Goal: Task Accomplishment & Management: Use online tool/utility

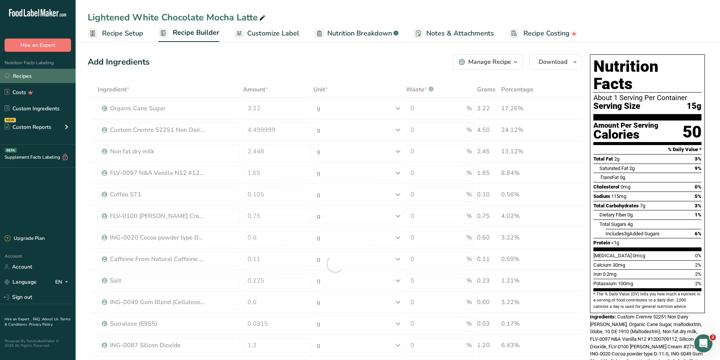
click at [32, 75] on link "Recipes" at bounding box center [38, 76] width 76 height 14
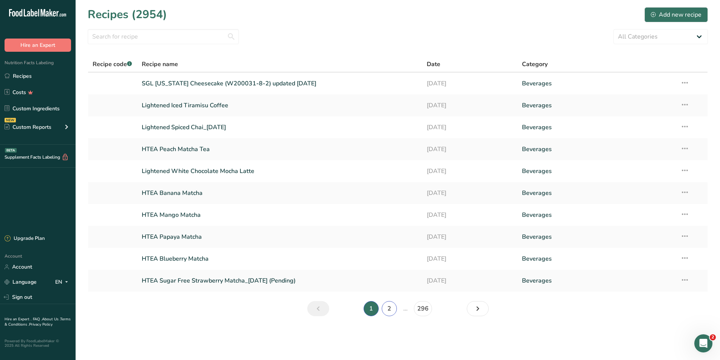
click at [387, 310] on link "2" at bounding box center [389, 308] width 15 height 15
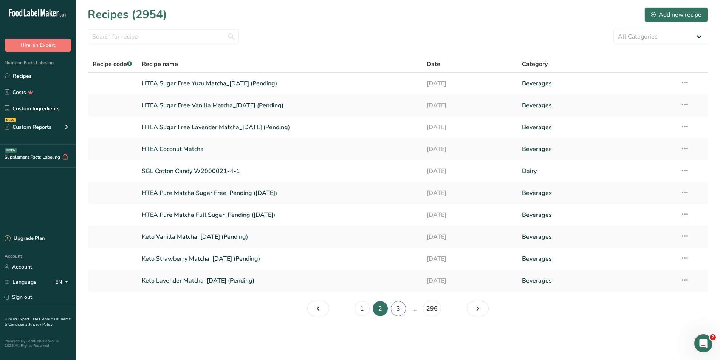
click at [397, 311] on link "3" at bounding box center [398, 308] width 15 height 15
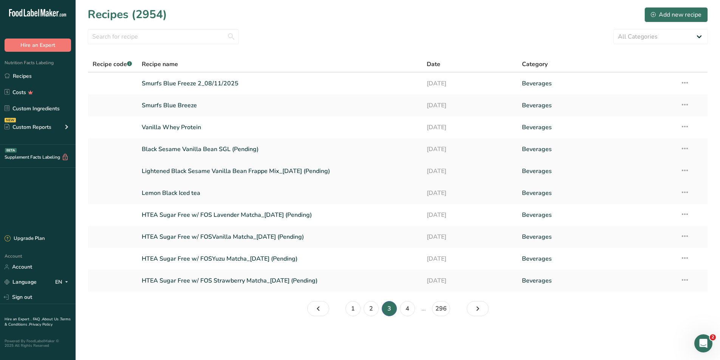
click at [188, 170] on link "Lightened Black Sesame Vanilla Bean Frappe Mix_[DATE] (Pending)" at bounding box center [280, 171] width 276 height 16
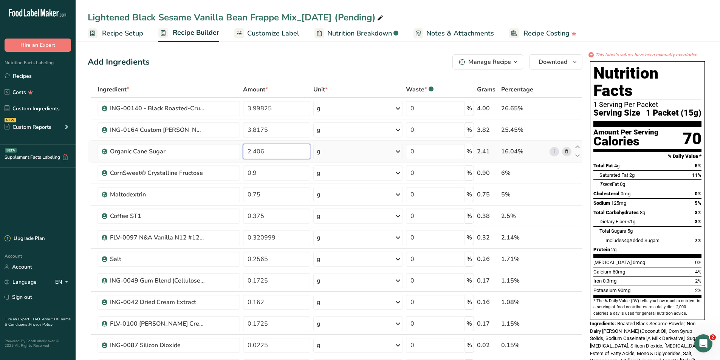
click at [252, 153] on input "2.406" at bounding box center [277, 151] width 68 height 15
click at [255, 152] on input "2.406" at bounding box center [277, 151] width 68 height 15
click at [285, 174] on div "Ingredient * Amount * Unit * Waste * .a-a{fill:#347362;}.b-a{fill:#fff;} Grams …" at bounding box center [335, 286] width 495 height 408
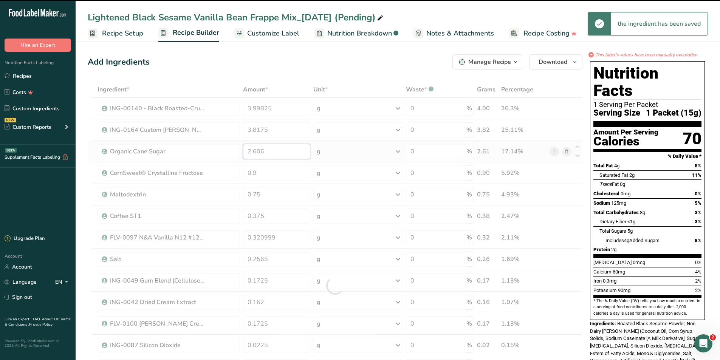
click at [257, 150] on div "Ingredient * Amount * Unit * Waste * .a-a{fill:#347362;}.b-a{fill:#fff;} Grams …" at bounding box center [335, 286] width 495 height 408
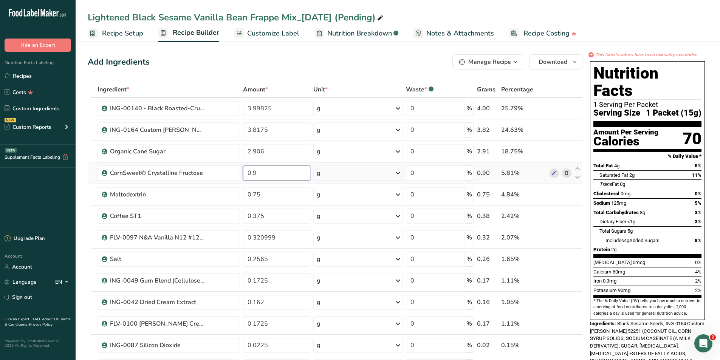
click at [297, 170] on div "Ingredient * Amount * Unit * Waste * .a-a{fill:#347362;}.b-a{fill:#fff;} Grams …" at bounding box center [335, 286] width 495 height 408
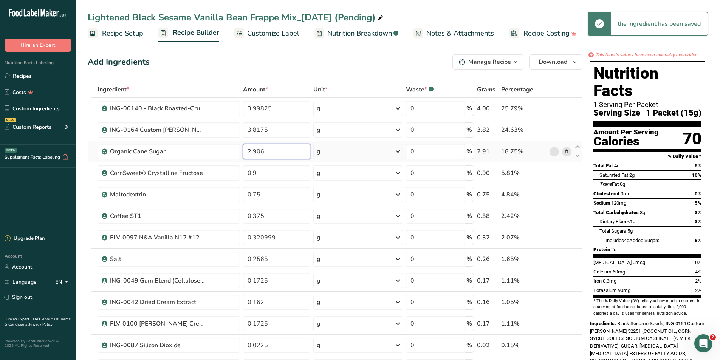
click at [249, 151] on div "Ingredient * Amount * Unit * Waste * .a-a{fill:#347362;}.b-a{fill:#fff;} Grams …" at bounding box center [335, 286] width 495 height 408
click at [280, 152] on input "2.906" at bounding box center [277, 151] width 68 height 15
type input "2"
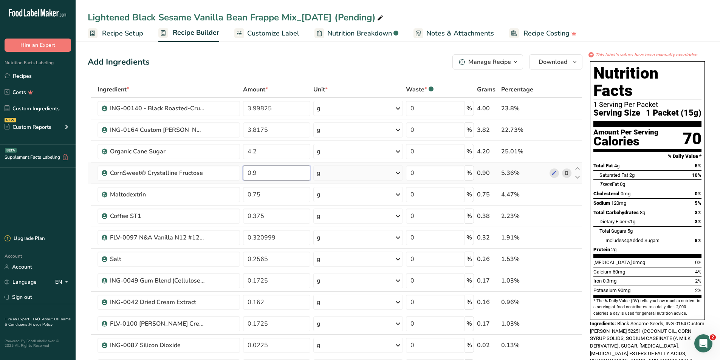
click at [284, 169] on div "Ingredient * Amount * Unit * Waste * .a-a{fill:#347362;}.b-a{fill:#fff;} Grams …" at bounding box center [335, 286] width 495 height 408
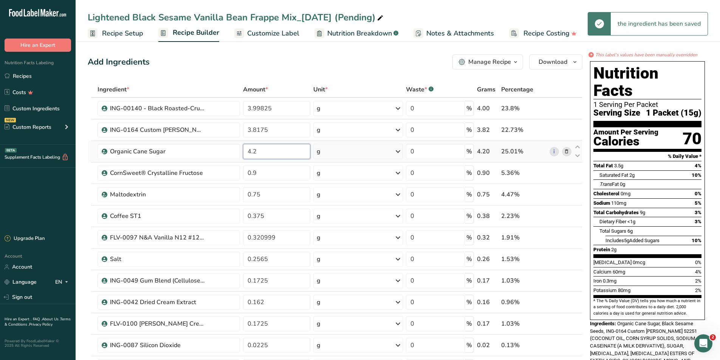
click at [288, 153] on div "Ingredient * Amount * Unit * Waste * .a-a{fill:#347362;}.b-a{fill:#fff;} Grams …" at bounding box center [335, 286] width 495 height 408
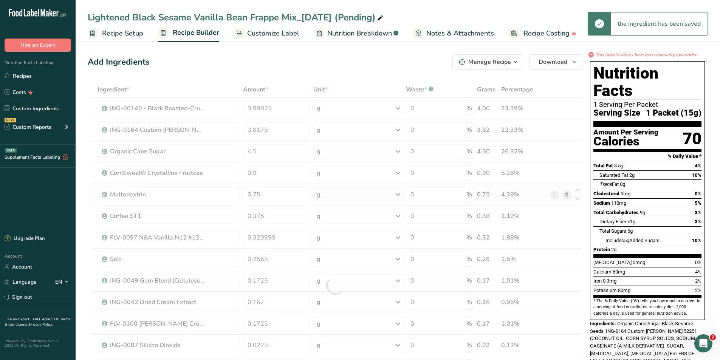
click at [311, 191] on div "Ingredient * Amount * Unit * Waste * .a-a{fill:#347362;}.b-a{fill:#fff;} Grams …" at bounding box center [335, 286] width 495 height 408
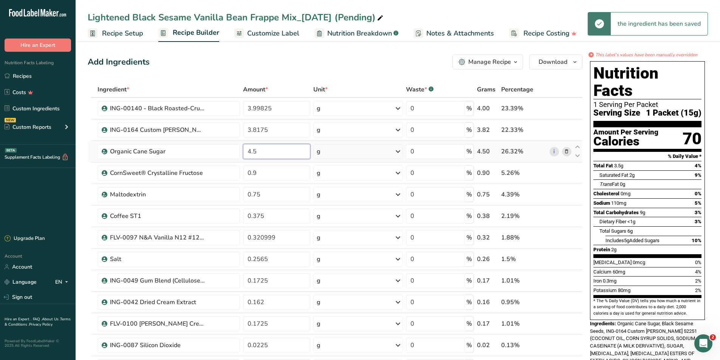
click at [290, 154] on input "4.5" at bounding box center [277, 151] width 68 height 15
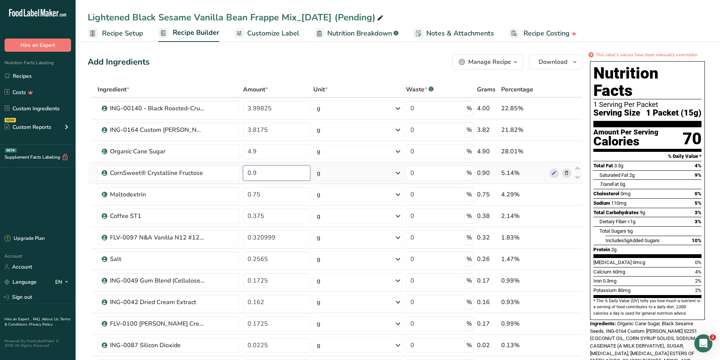
click at [293, 176] on div "Ingredient * Amount * Unit * Waste * .a-a{fill:#347362;}.b-a{fill:#fff;} Grams …" at bounding box center [335, 286] width 495 height 408
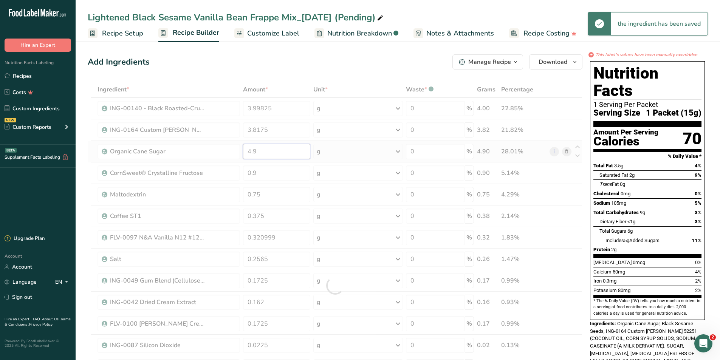
click at [290, 155] on div "Ingredient * Amount * Unit * Waste * .a-a{fill:#347362;}.b-a{fill:#fff;} Grams …" at bounding box center [335, 286] width 495 height 408
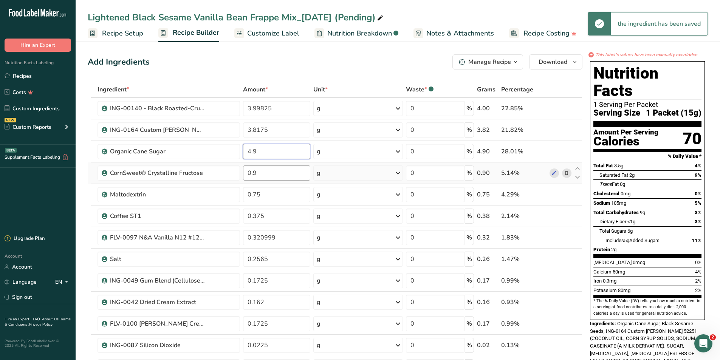
type input "4"
click at [282, 167] on div "Ingredient * Amount * Unit * Waste * .a-a{fill:#347362;}.b-a{fill:#fff;} Grams …" at bounding box center [335, 286] width 495 height 408
click at [251, 152] on div "Ingredient * Amount * Unit * Waste * .a-a{fill:#347362;}.b-a{fill:#fff;} Grams …" at bounding box center [335, 286] width 495 height 408
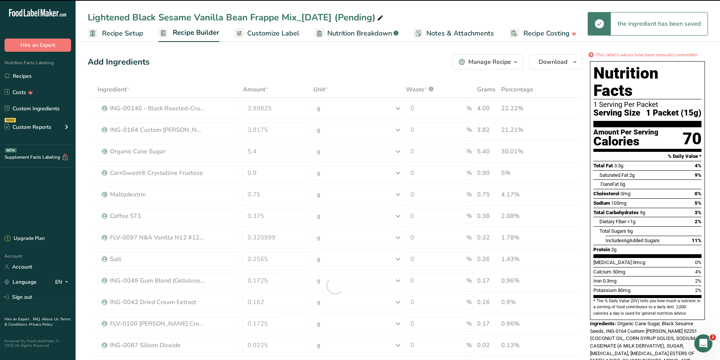
click at [271, 149] on div at bounding box center [335, 286] width 495 height 408
click at [269, 149] on input "5.4" at bounding box center [277, 151] width 68 height 15
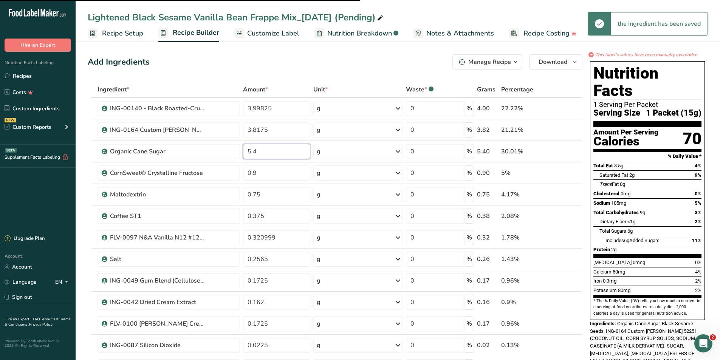
click at [269, 149] on input "5.4" at bounding box center [277, 151] width 68 height 15
click at [268, 167] on div "Ingredient * Amount * Unit * Waste * .a-a{fill:#347362;}.b-a{fill:#fff;} Grams …" at bounding box center [335, 286] width 495 height 408
click at [274, 150] on div "Ingredient * Amount * Unit * Waste * .a-a{fill:#347362;}.b-a{fill:#fff;} Grams …" at bounding box center [335, 286] width 495 height 408
click at [283, 170] on div "Ingredient * Amount * Unit * Waste * .a-a{fill:#347362;}.b-a{fill:#fff;} Grams …" at bounding box center [335, 286] width 495 height 408
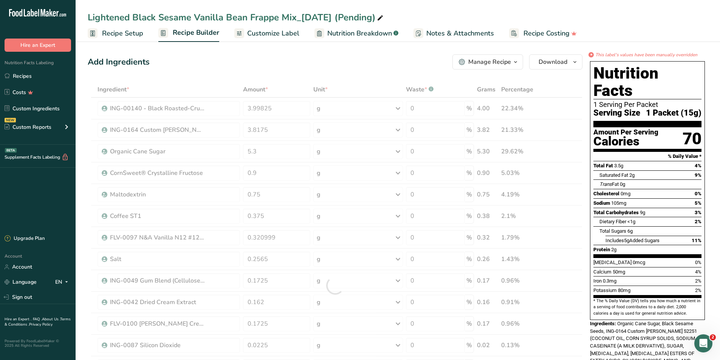
click at [95, 176] on div "Ingredient * Amount * Unit * Waste * .a-a{fill:#347362;}.b-a{fill:#fff;} Grams …" at bounding box center [335, 286] width 495 height 408
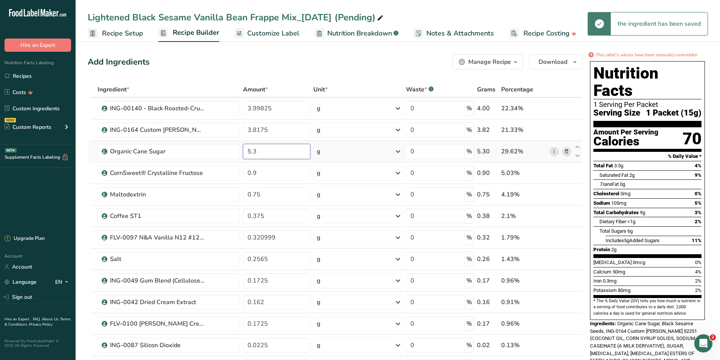
click at [263, 152] on input "5.3" at bounding box center [277, 151] width 68 height 15
type input "5"
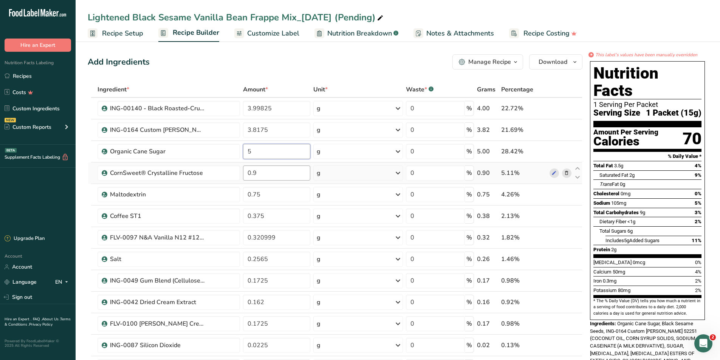
type input "5"
click at [295, 177] on div "Ingredient * Amount * Unit * Waste * .a-a{fill:#347362;}.b-a{fill:#fff;} Grams …" at bounding box center [335, 286] width 495 height 408
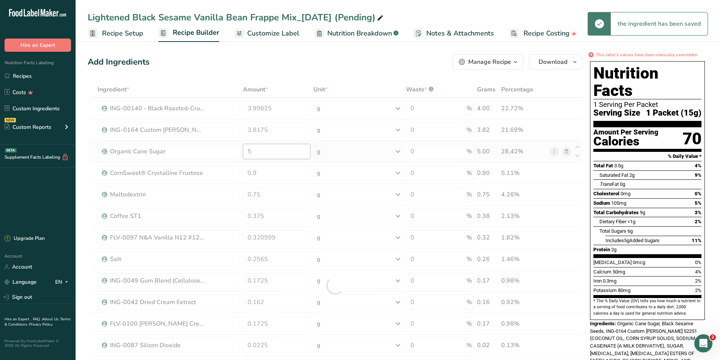
click at [310, 156] on div "Ingredient * Amount * Unit * Waste * .a-a{fill:#347362;}.b-a{fill:#fff;} Grams …" at bounding box center [335, 286] width 495 height 408
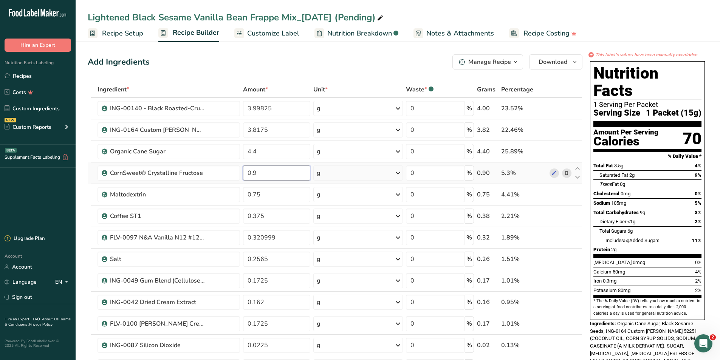
click at [295, 175] on div "Ingredient * Amount * Unit * Waste * .a-a{fill:#347362;}.b-a{fill:#fff;} Grams …" at bounding box center [335, 286] width 495 height 408
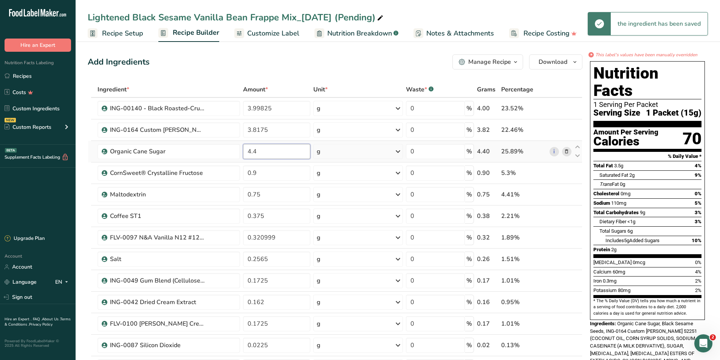
click at [289, 156] on div "Ingredient * Amount * Unit * Waste * .a-a{fill:#347362;}.b-a{fill:#fff;} Grams …" at bounding box center [335, 286] width 495 height 408
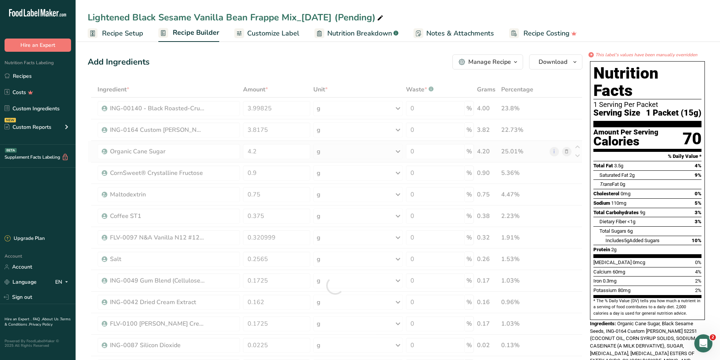
click at [285, 160] on div "Ingredient * Amount * Unit * Waste * .a-a{fill:#347362;}.b-a{fill:#fff;} Grams …" at bounding box center [335, 286] width 495 height 408
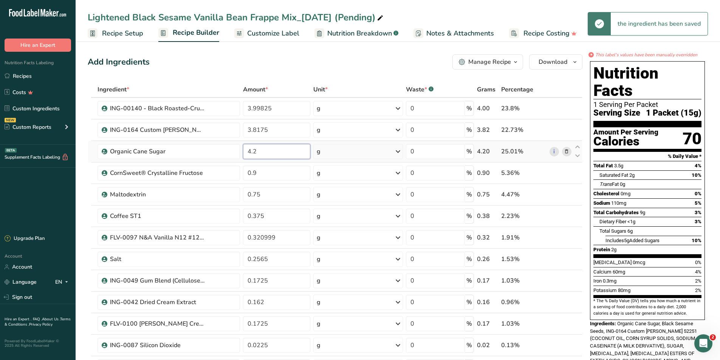
click at [299, 150] on input "4.2" at bounding box center [277, 151] width 68 height 15
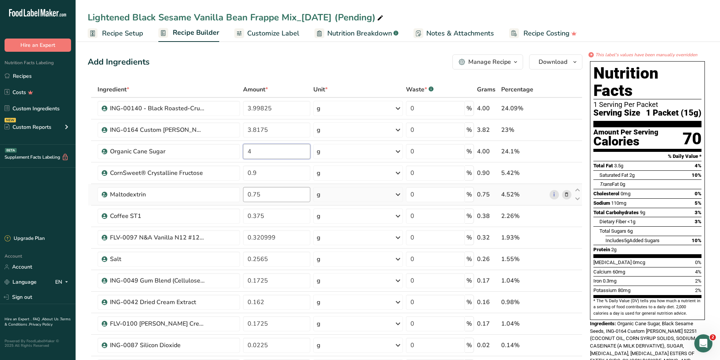
type input "4"
click at [259, 198] on div "Ingredient * Amount * Unit * Waste * .a-a{fill:#347362;}.b-a{fill:#fff;} Grams …" at bounding box center [335, 286] width 495 height 408
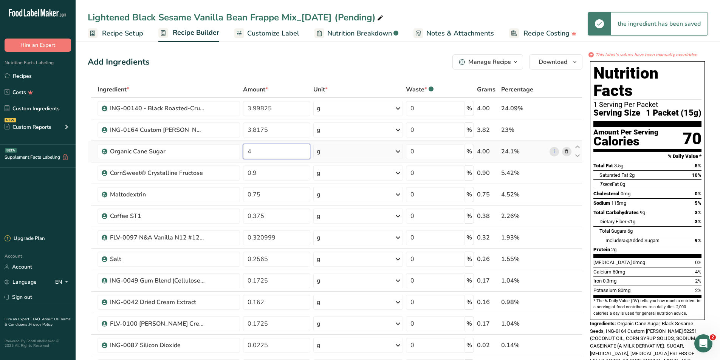
click at [276, 147] on div "Ingredient * Amount * Unit * Waste * .a-a{fill:#347362;}.b-a{fill:#fff;} Grams …" at bounding box center [335, 286] width 495 height 408
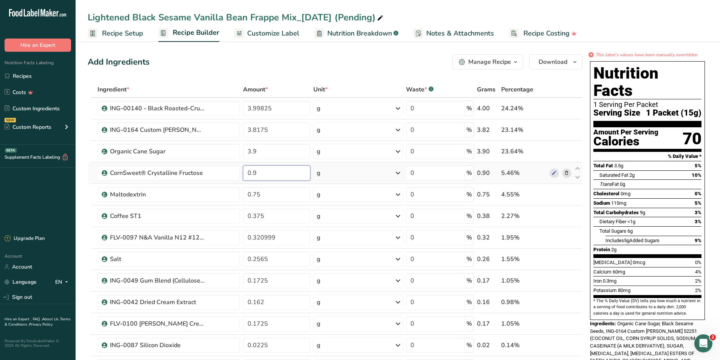
click at [273, 177] on div "Ingredient * Amount * Unit * Waste * .a-a{fill:#347362;}.b-a{fill:#fff;} Grams …" at bounding box center [335, 286] width 495 height 408
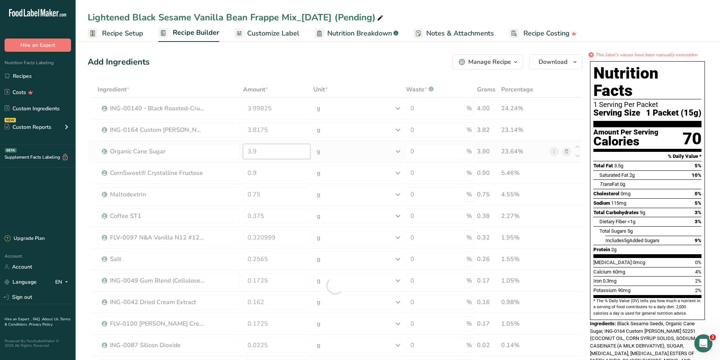
click at [290, 151] on div "Ingredient * Amount * Unit * Waste * .a-a{fill:#347362;}.b-a{fill:#fff;} Grams …" at bounding box center [335, 286] width 495 height 408
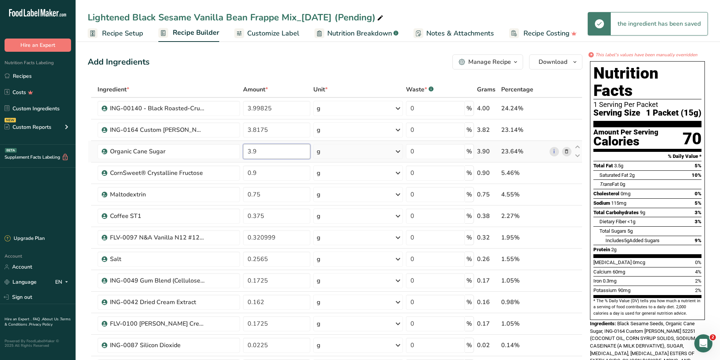
type input "3"
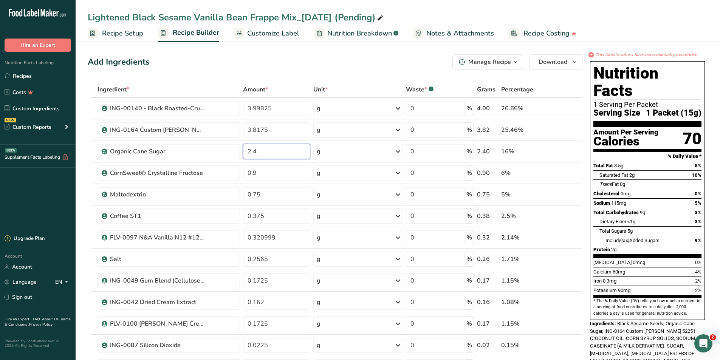
type input "2.4"
